Goal: Task Accomplishment & Management: Use online tool/utility

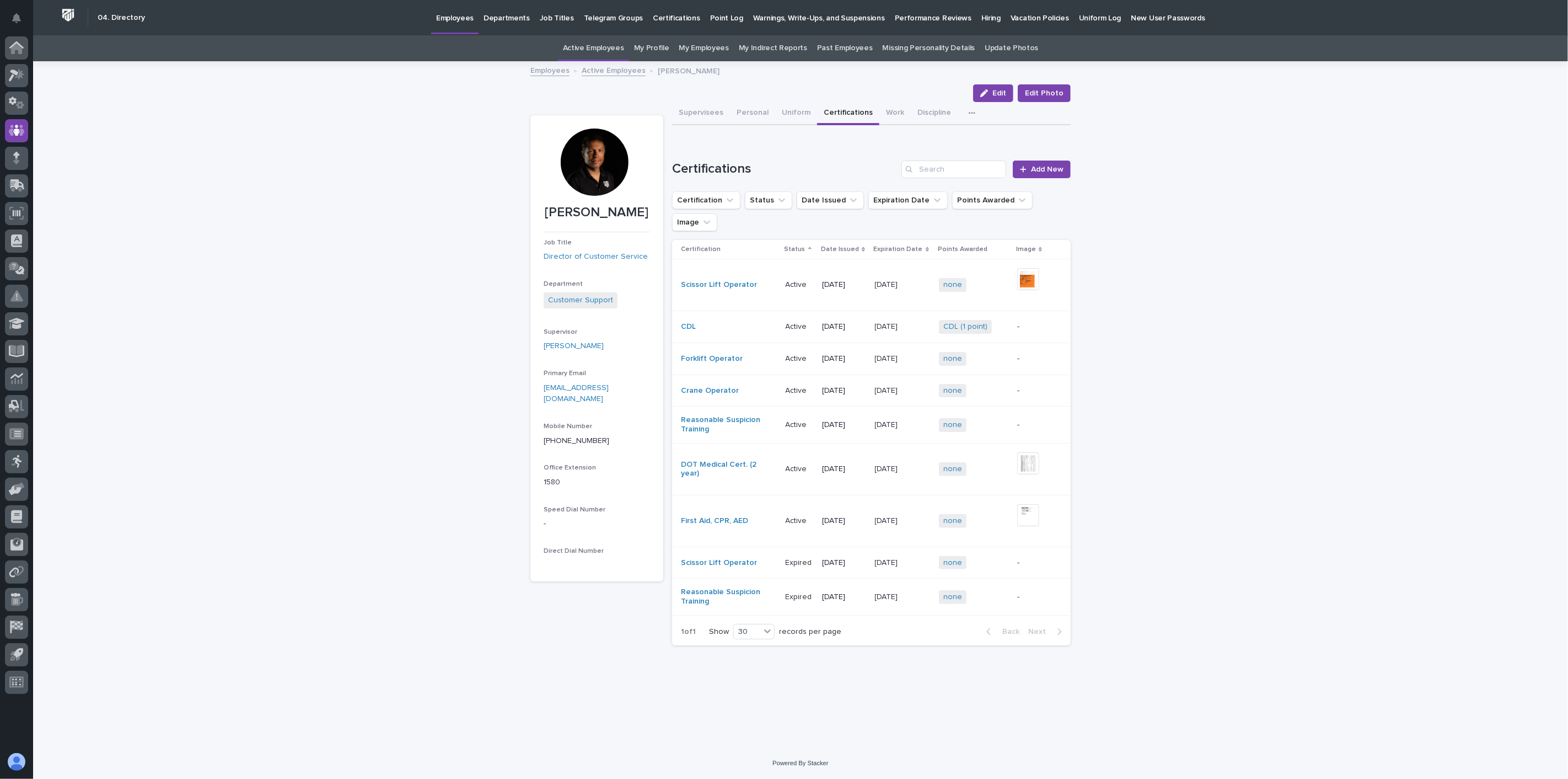
click at [608, 67] on link "Active Employees" at bounding box center [614, 70] width 64 height 13
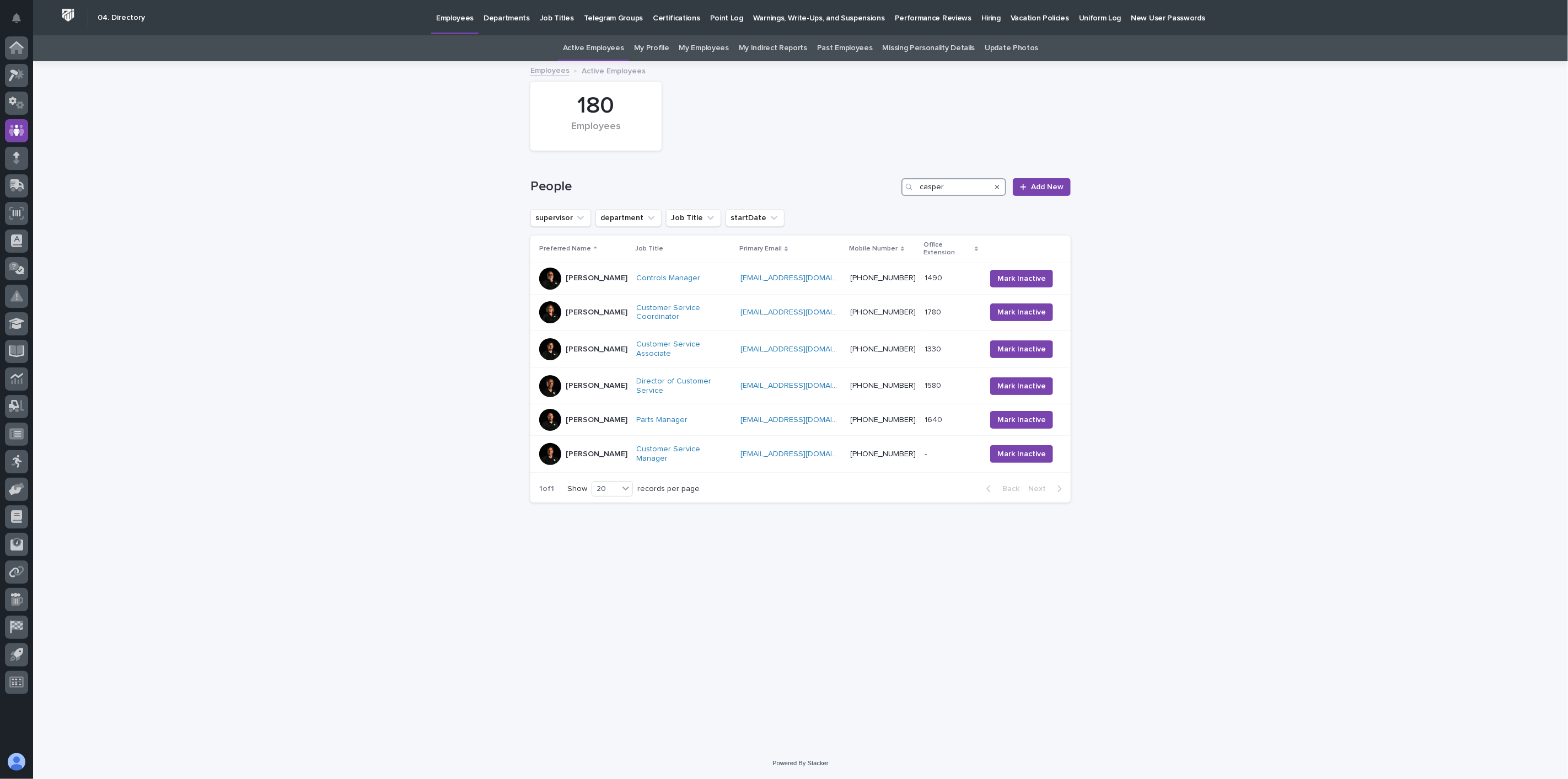
drag, startPoint x: 951, startPoint y: 182, endPoint x: 787, endPoint y: 168, distance: 164.6
click at [787, 168] on div "People casper Add New" at bounding box center [801, 182] width 541 height 53
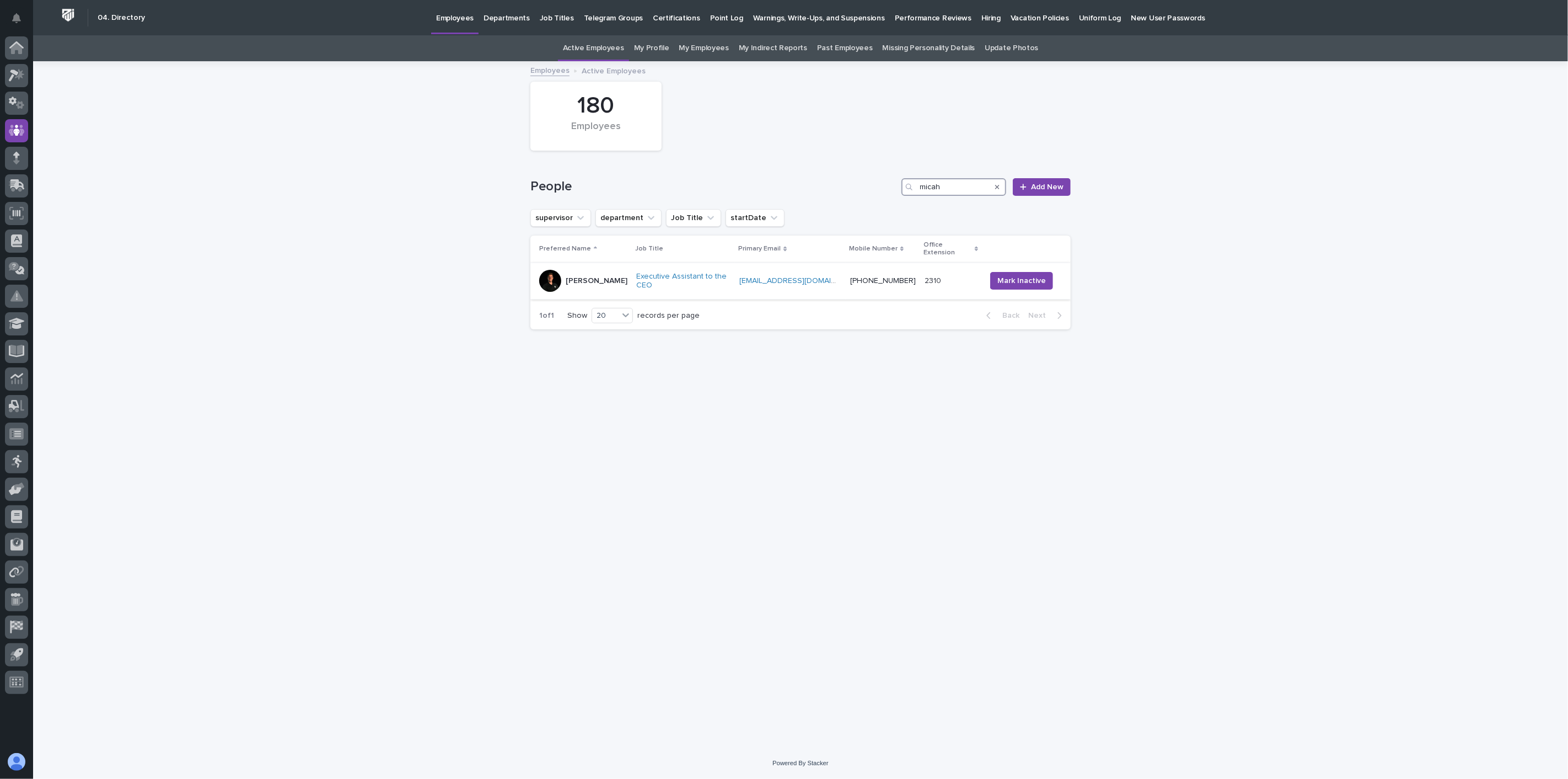
type input "micah"
click at [608, 280] on div "[PERSON_NAME]" at bounding box center [583, 280] width 88 height 22
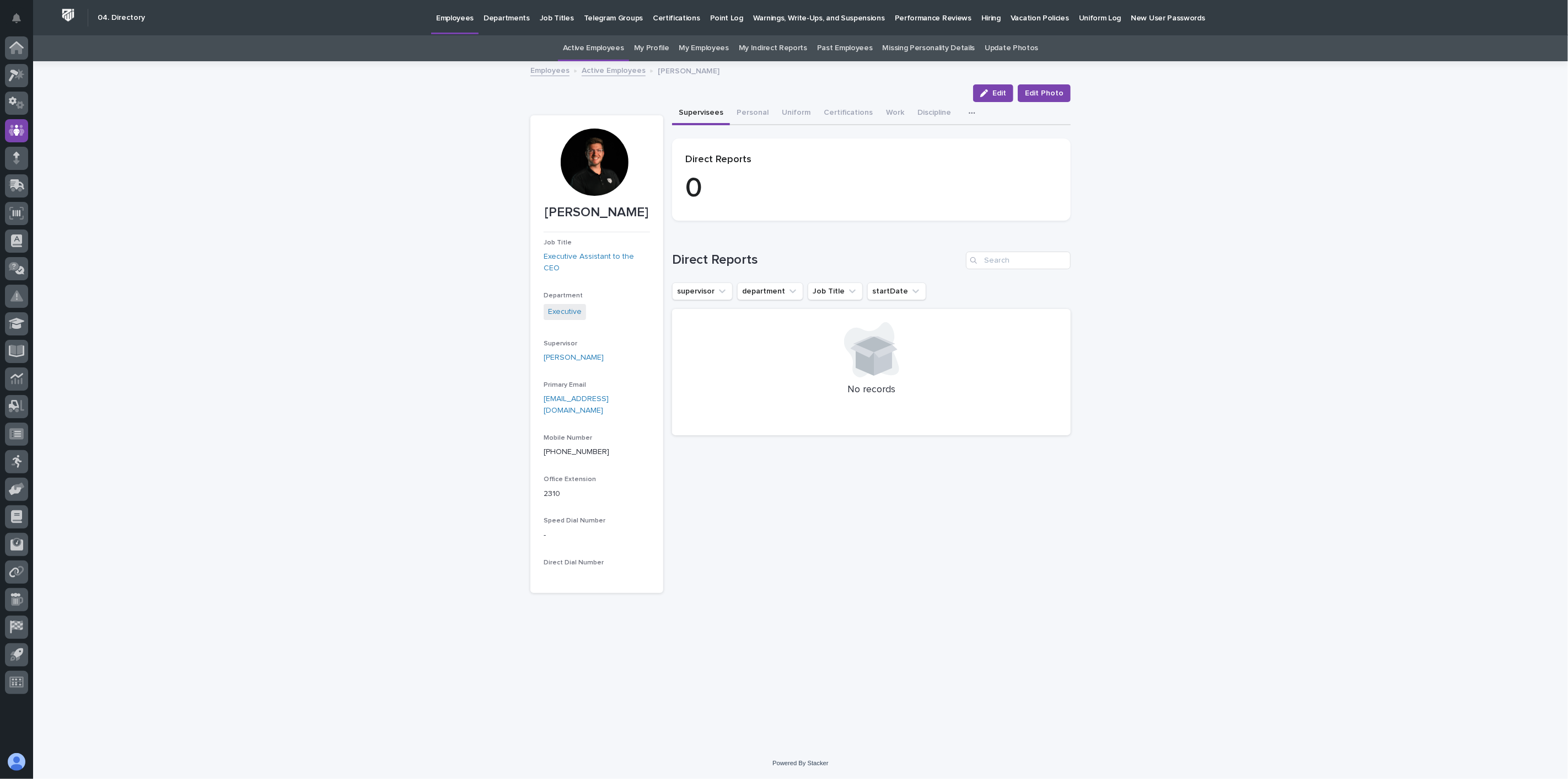
click at [966, 111] on button "button" at bounding box center [974, 113] width 24 height 22
click at [948, 139] on span "Assessment Plaque" at bounding box center [933, 141] width 70 height 7
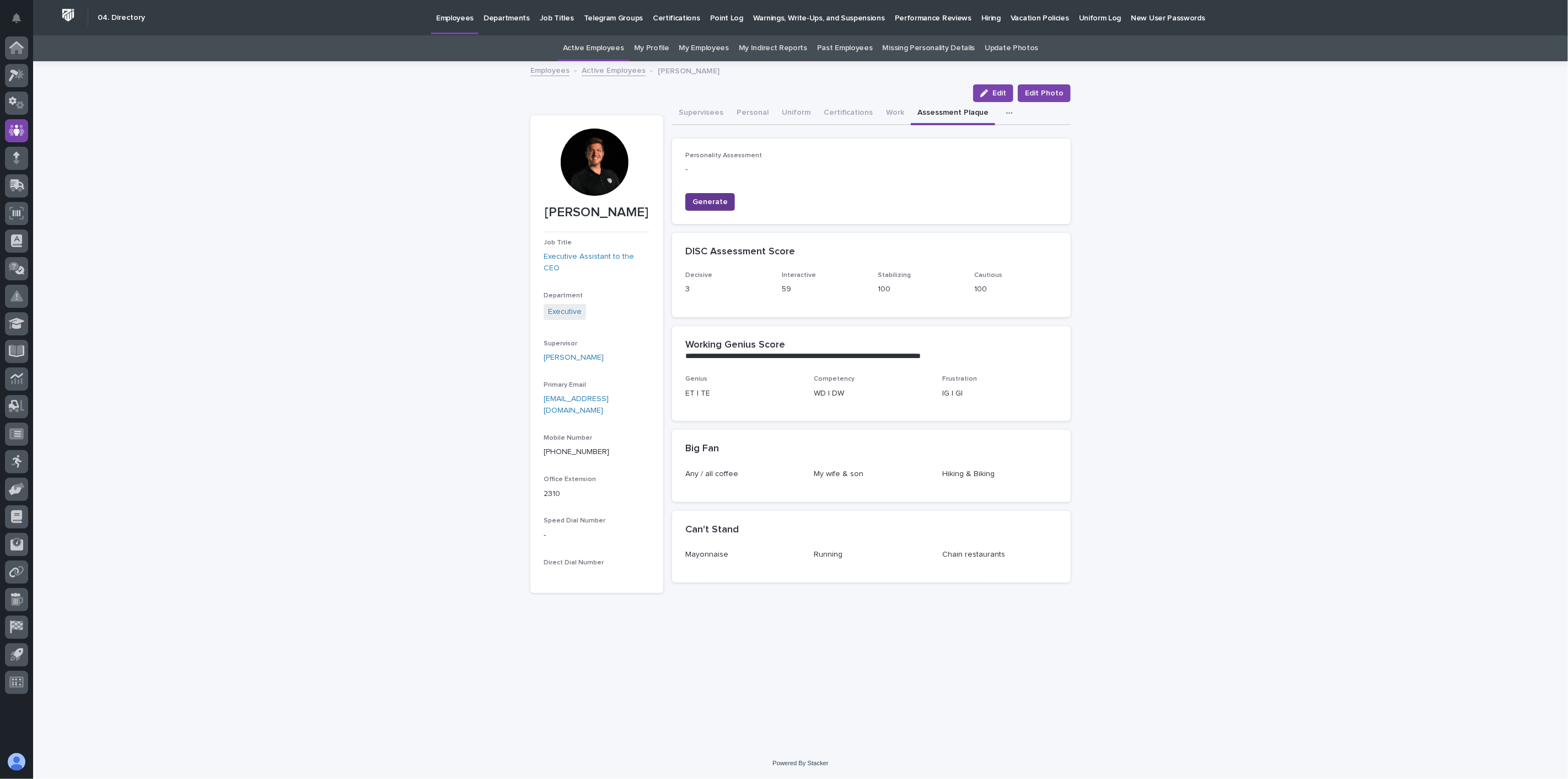
click at [713, 201] on span "Generate" at bounding box center [710, 202] width 36 height 11
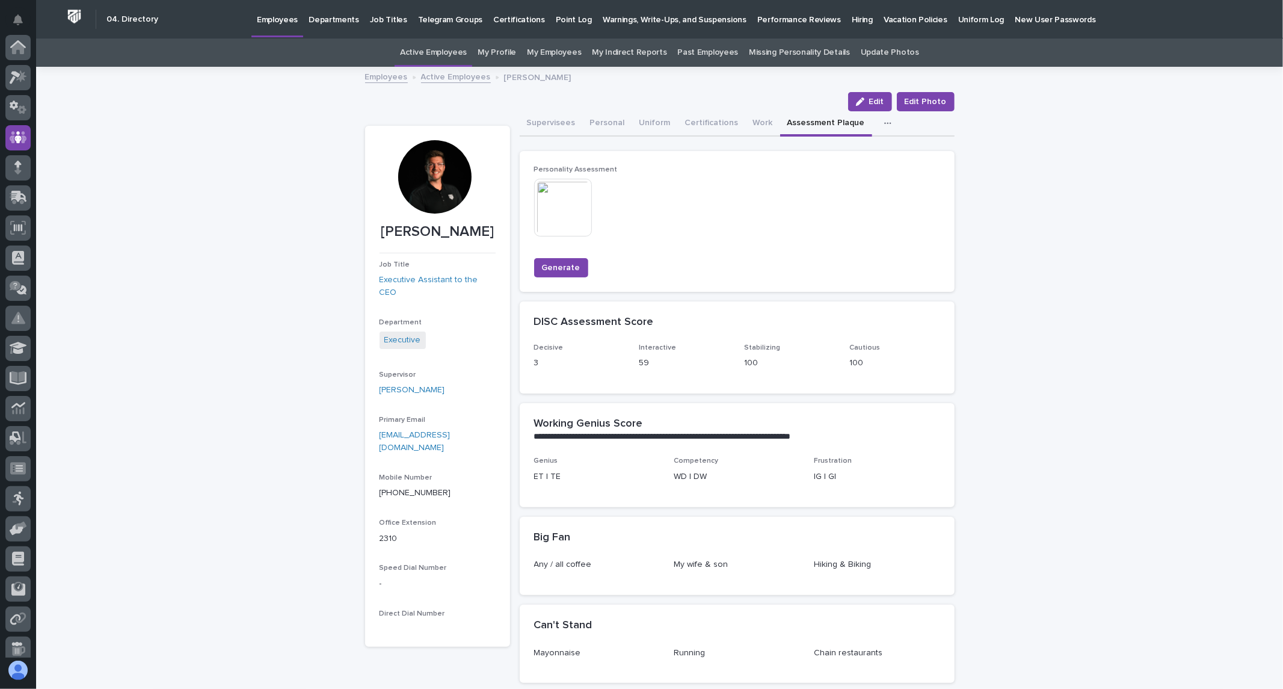
click at [549, 197] on img at bounding box center [563, 208] width 58 height 58
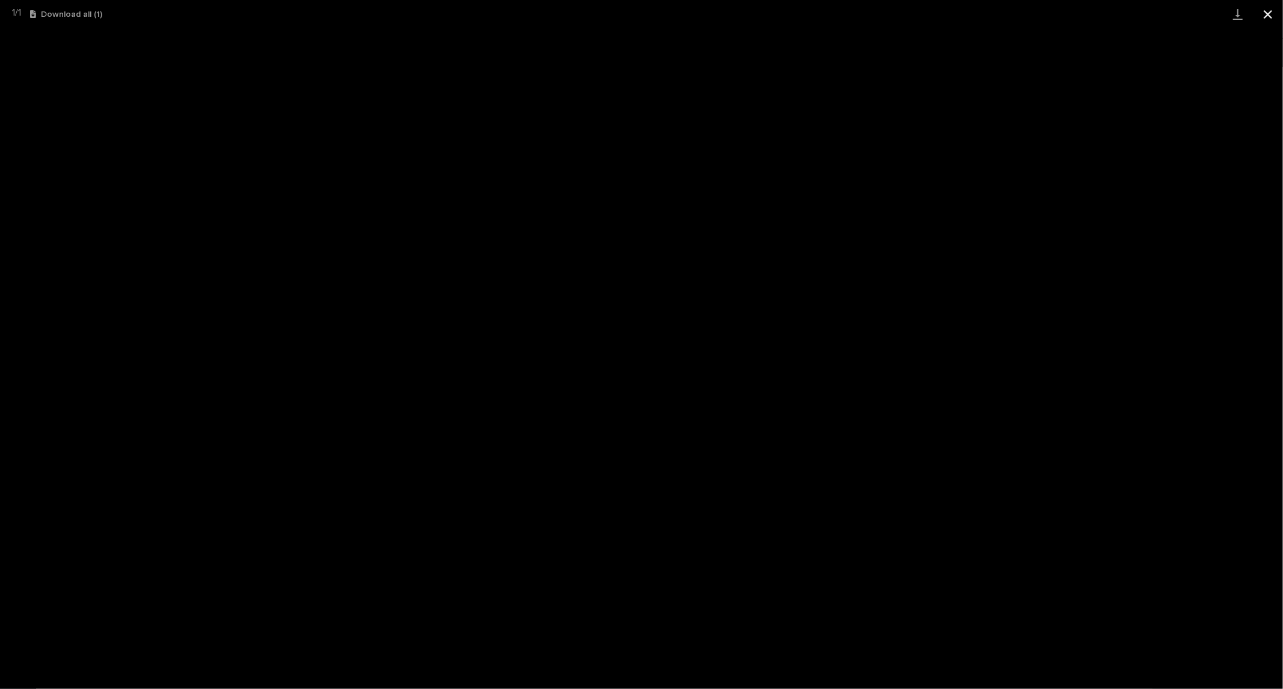
click at [1270, 13] on button "Close gallery" at bounding box center [1268, 14] width 30 height 28
